Goal: Find specific page/section: Find specific page/section

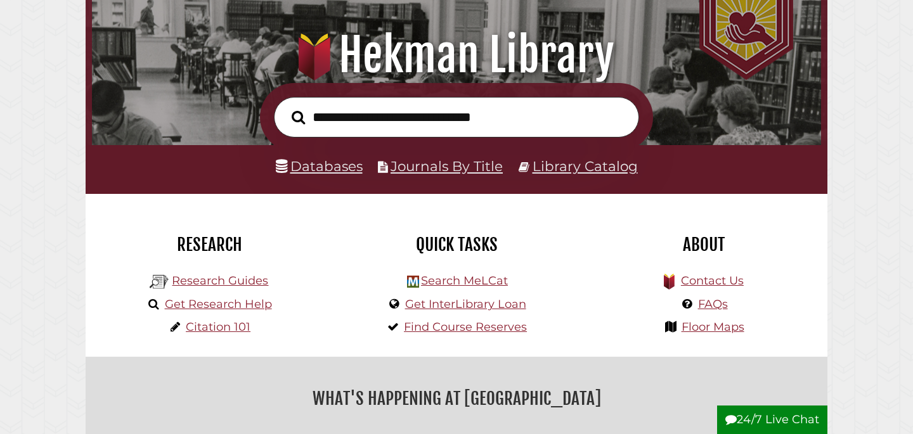
scroll to position [150, 0]
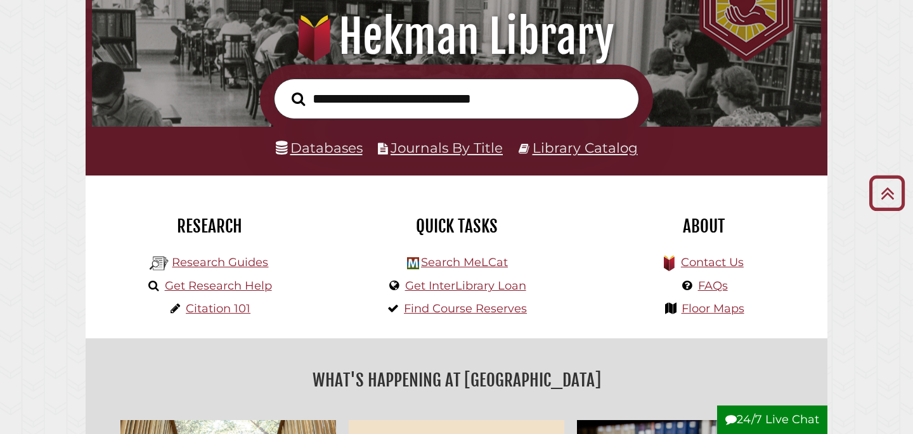
click at [348, 158] on li "Databases" at bounding box center [319, 148] width 87 height 24
click at [347, 153] on link "Databases" at bounding box center [319, 147] width 87 height 16
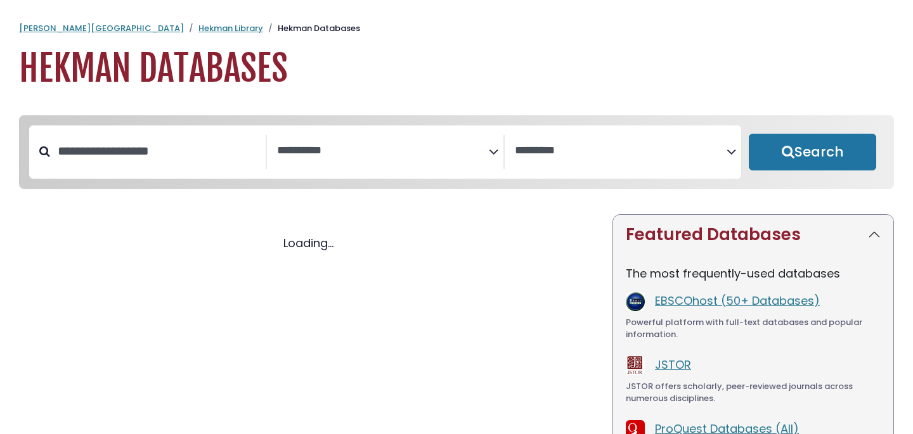
select select "Database Subject Filter"
select select "Database Vendors Filter"
select select "Database Subject Filter"
select select "Database Vendors Filter"
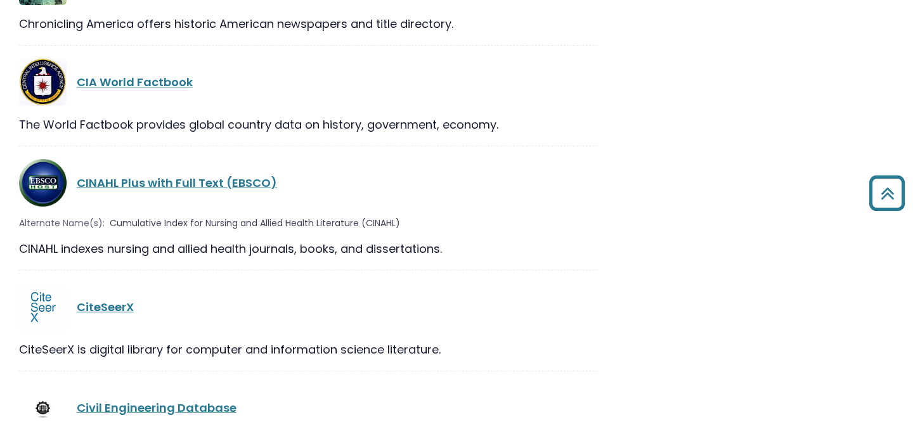
scroll to position [6064, 0]
click at [176, 174] on link "CINAHL Plus with Full Text (EBSCO)" at bounding box center [177, 182] width 200 height 16
